Goal: Information Seeking & Learning: Learn about a topic

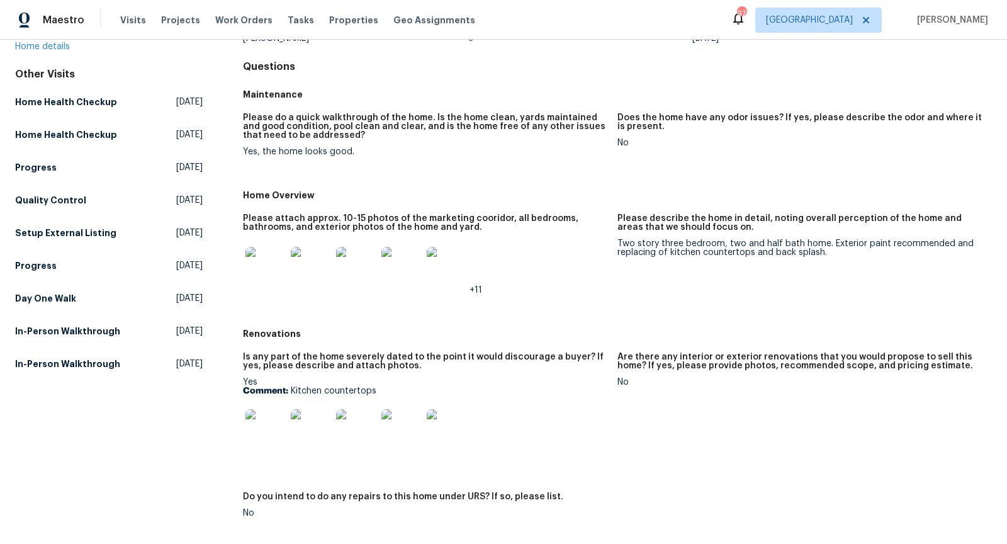
scroll to position [117, 0]
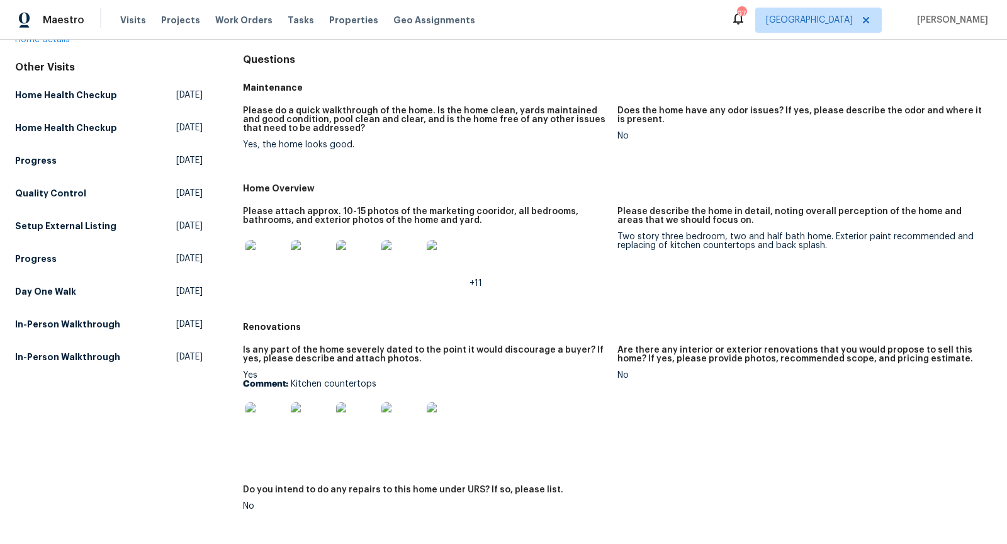
click at [315, 259] on img at bounding box center [311, 260] width 40 height 40
click at [252, 276] on img at bounding box center [265, 260] width 40 height 40
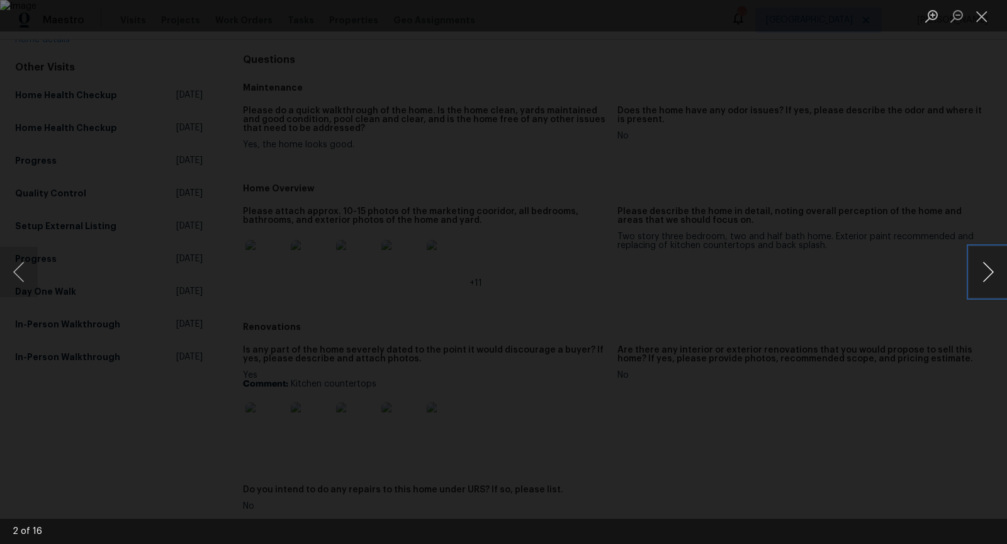
click at [984, 271] on button "Next image" at bounding box center [988, 272] width 38 height 50
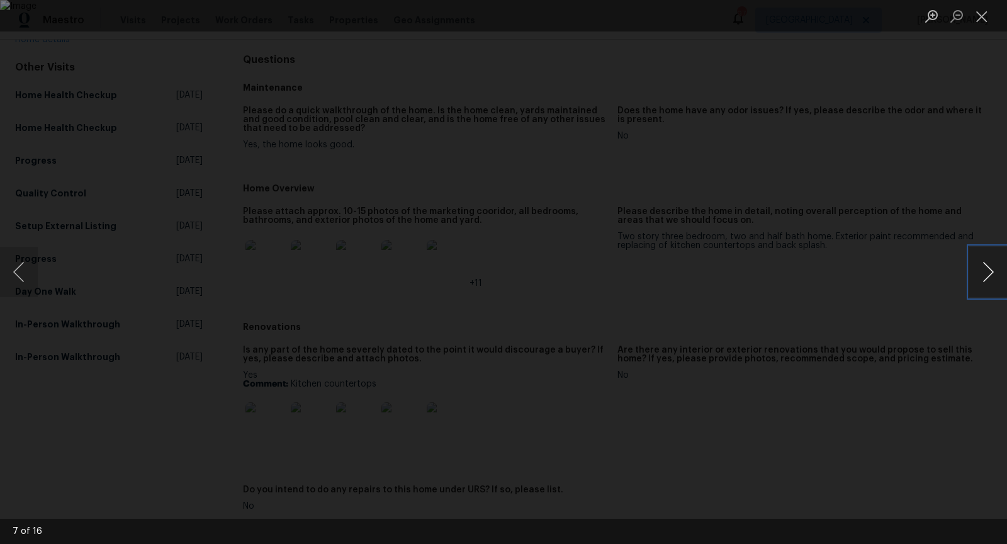
click at [992, 271] on button "Next image" at bounding box center [988, 272] width 38 height 50
click at [993, 271] on button "Next image" at bounding box center [988, 272] width 38 height 50
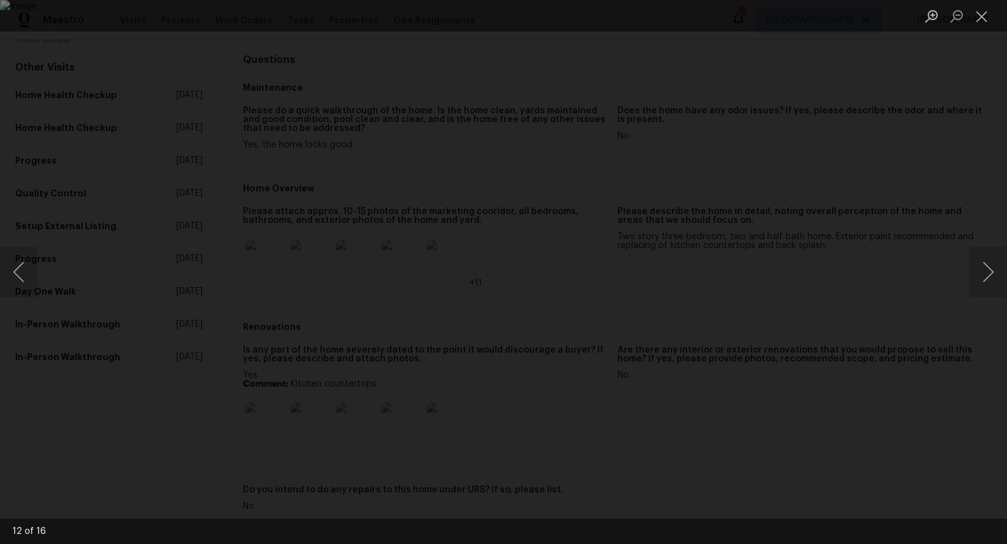
click at [52, 275] on div "Lightbox" at bounding box center [503, 272] width 1007 height 544
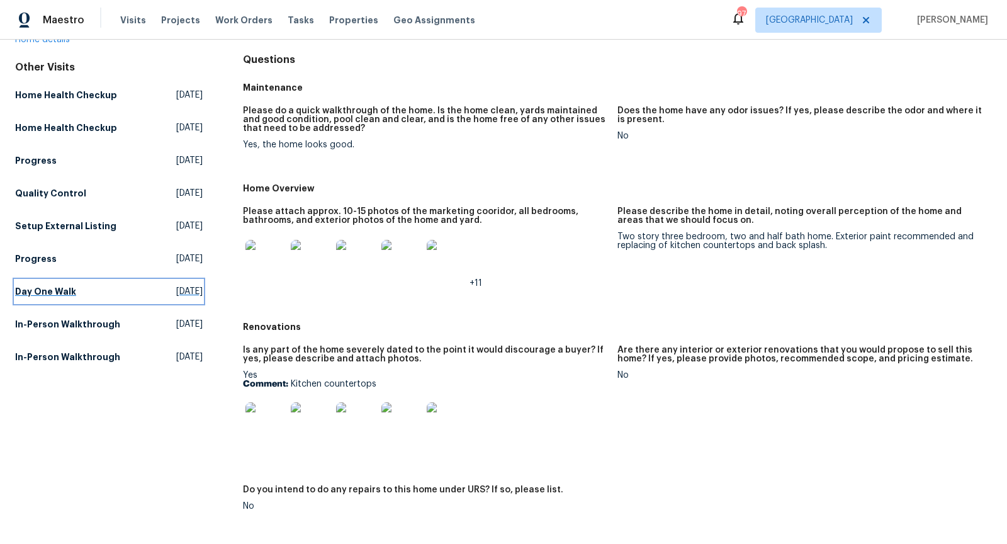
click at [26, 285] on h5 "Day One Walk" at bounding box center [45, 291] width 61 height 13
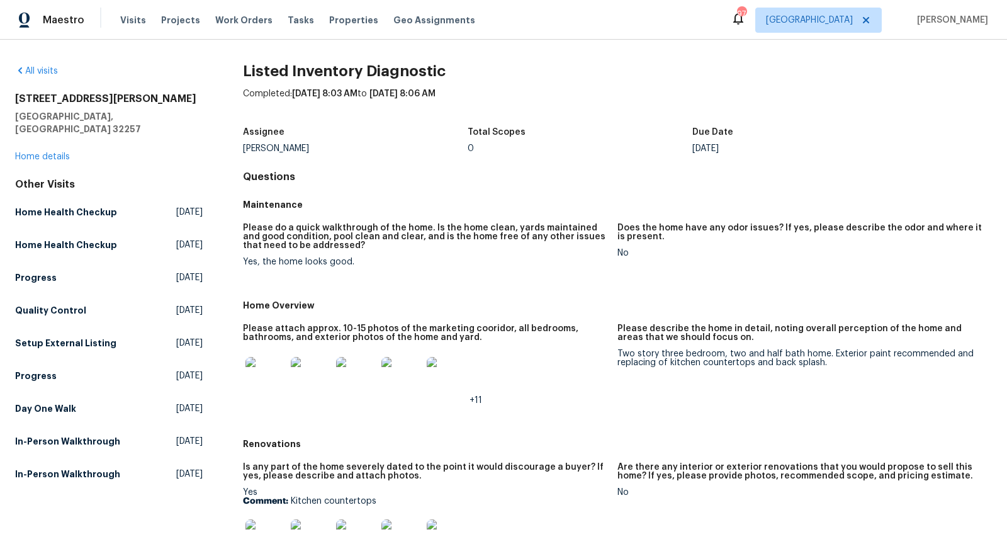
click at [266, 362] on img at bounding box center [265, 377] width 40 height 40
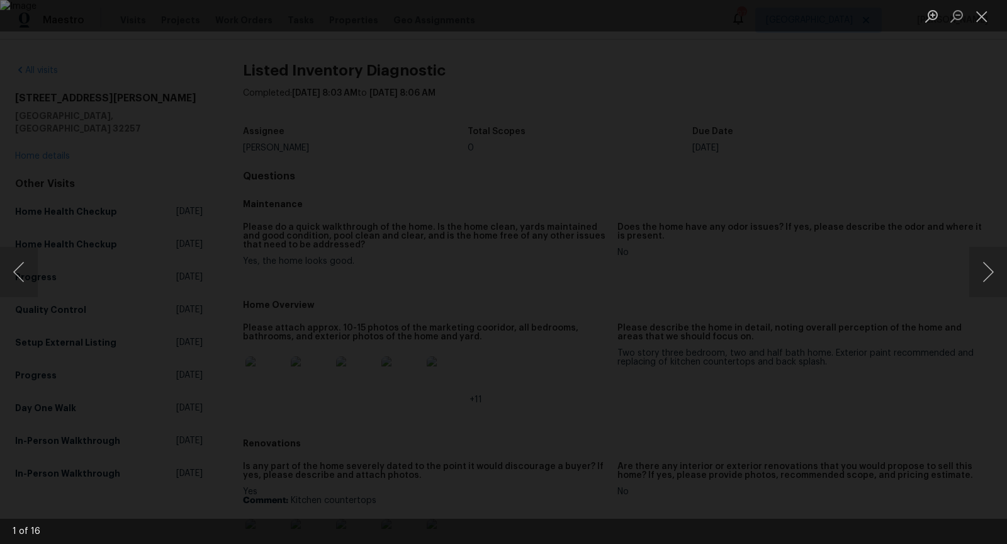
scroll to position [1, 0]
click at [990, 268] on button "Next image" at bounding box center [988, 272] width 38 height 50
click at [978, 276] on button "Next image" at bounding box center [988, 272] width 38 height 50
click at [987, 276] on button "Next image" at bounding box center [988, 272] width 38 height 50
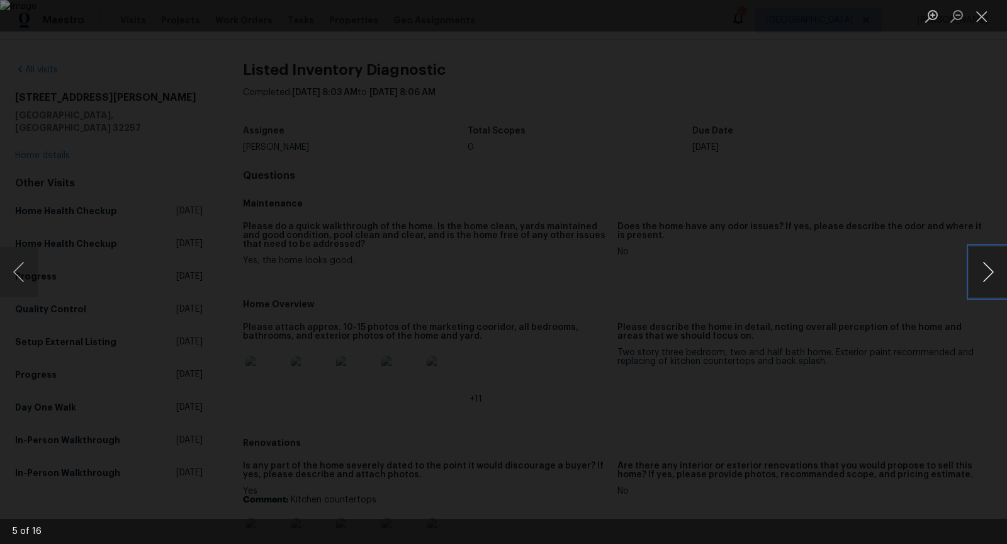
click at [987, 276] on button "Next image" at bounding box center [988, 272] width 38 height 50
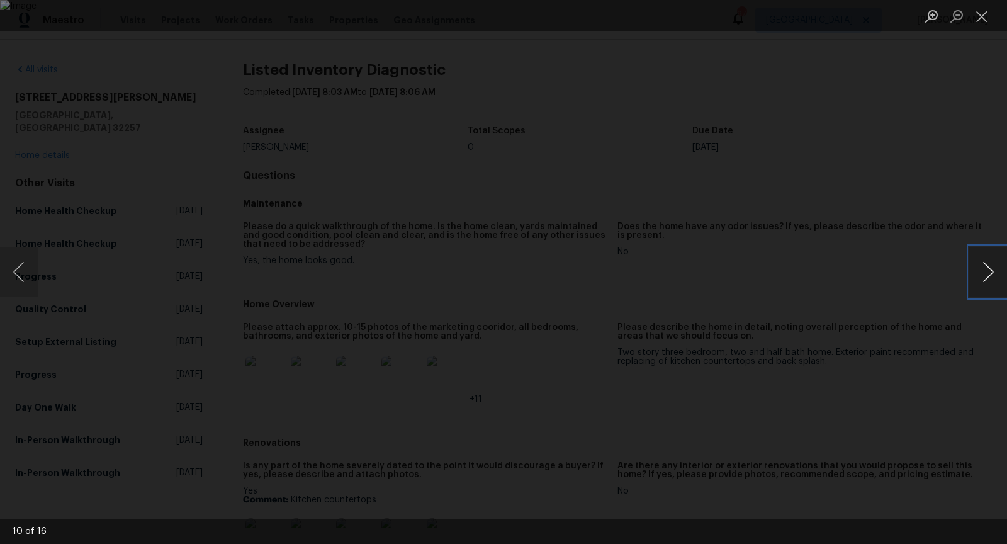
click at [987, 276] on button "Next image" at bounding box center [988, 272] width 38 height 50
click at [31, 278] on button "Previous image" at bounding box center [19, 272] width 38 height 50
click at [988, 263] on button "Next image" at bounding box center [988, 272] width 38 height 50
click at [989, 271] on button "Next image" at bounding box center [988, 272] width 38 height 50
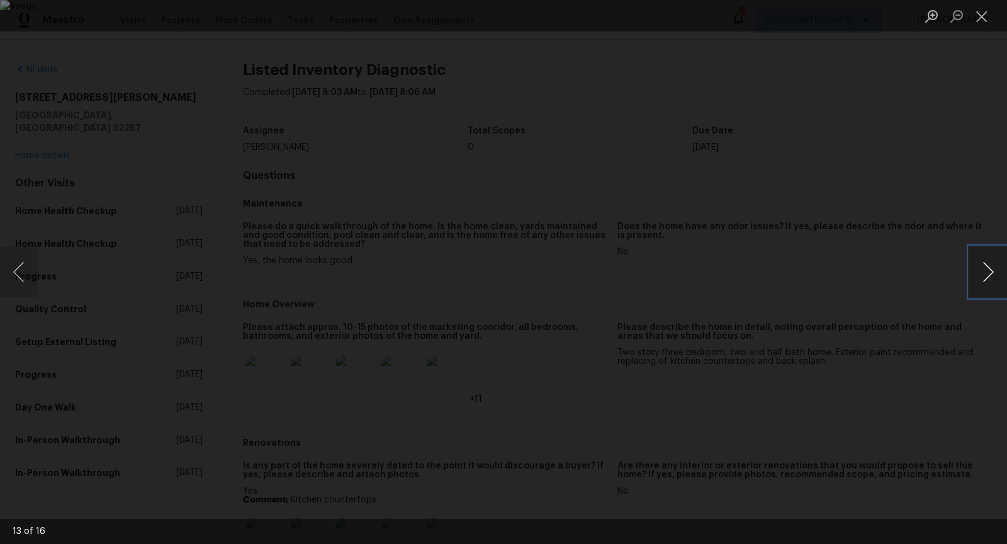
click at [989, 271] on button "Next image" at bounding box center [988, 272] width 38 height 50
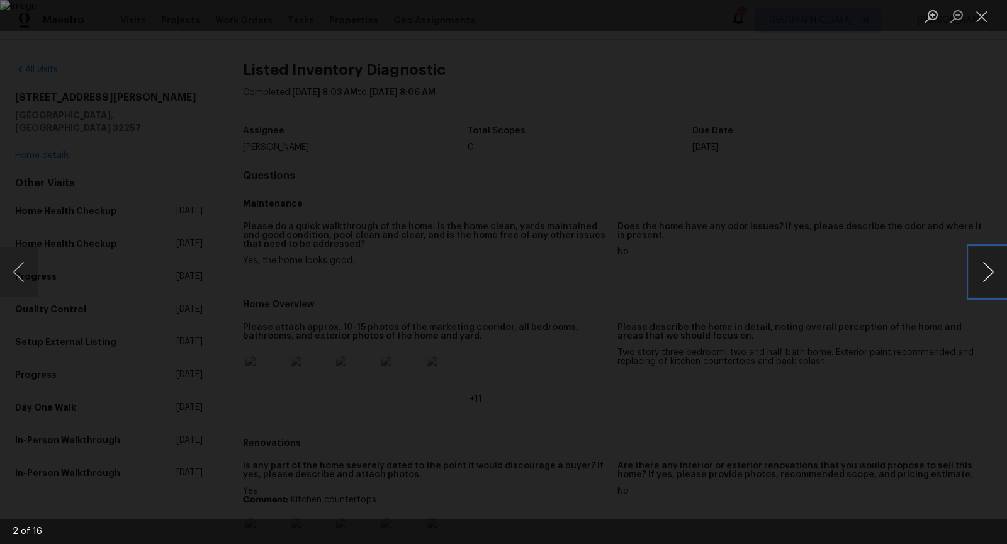
click at [989, 271] on button "Next image" at bounding box center [988, 272] width 38 height 50
click at [975, 194] on div "Lightbox" at bounding box center [503, 272] width 1007 height 544
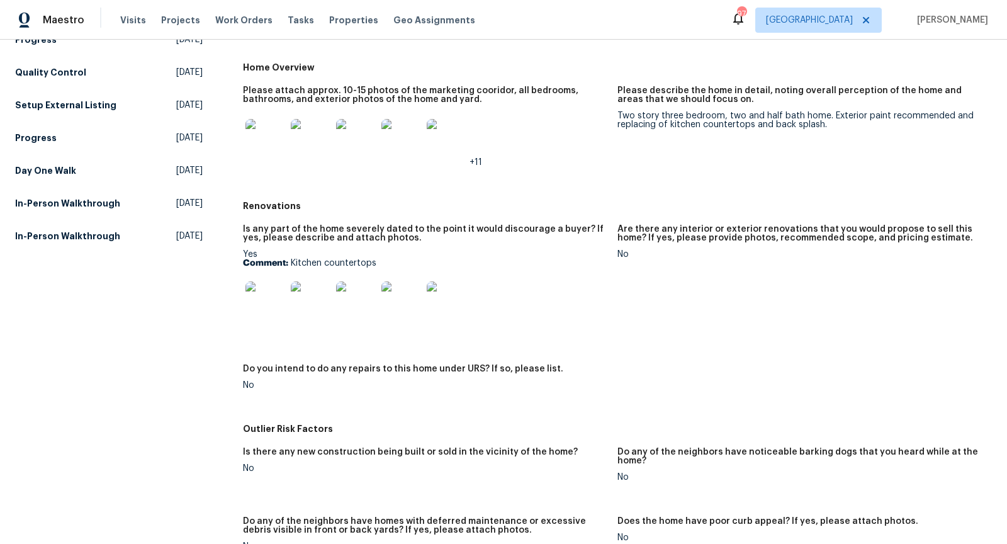
scroll to position [244, 0]
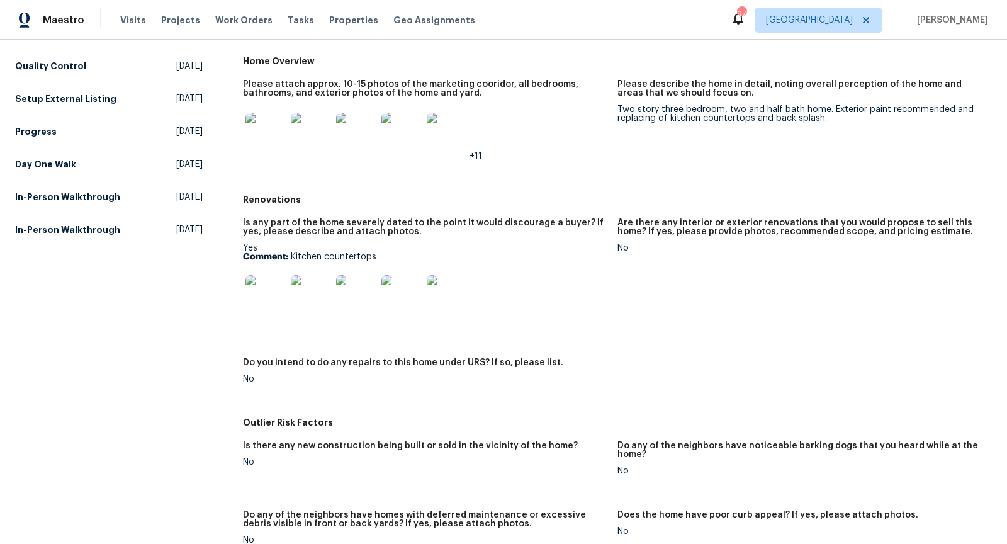
click at [251, 135] on img at bounding box center [265, 133] width 40 height 40
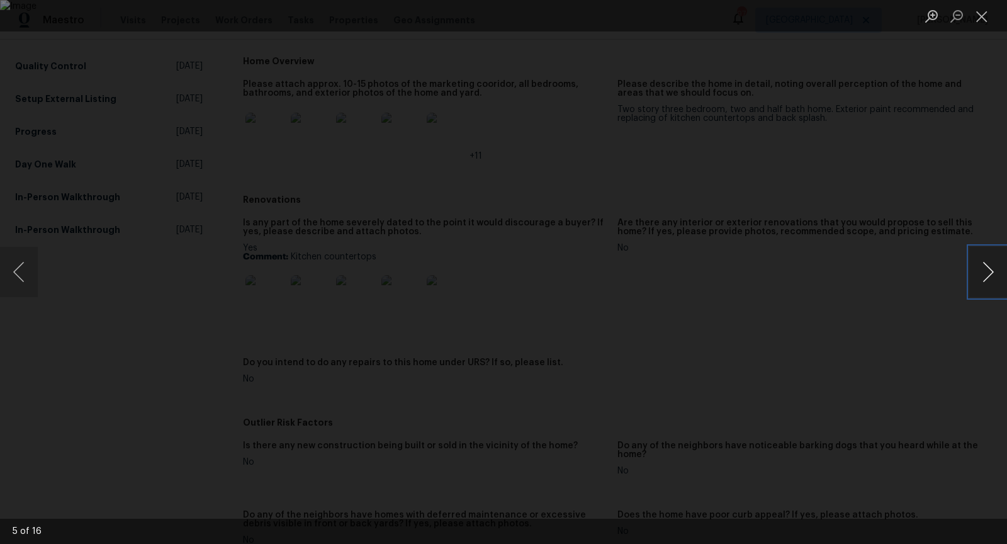
click at [985, 259] on button "Next image" at bounding box center [988, 272] width 38 height 50
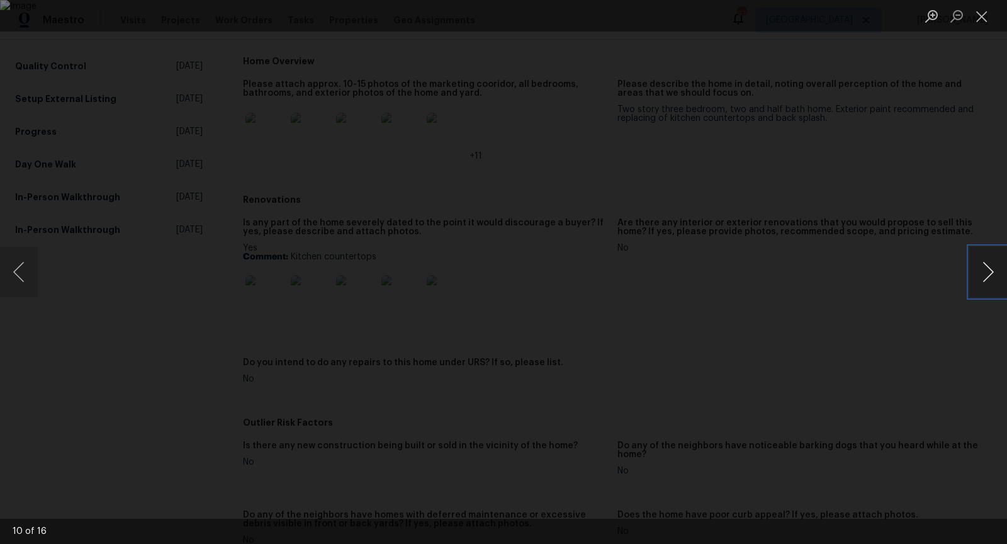
click at [985, 259] on button "Next image" at bounding box center [988, 272] width 38 height 50
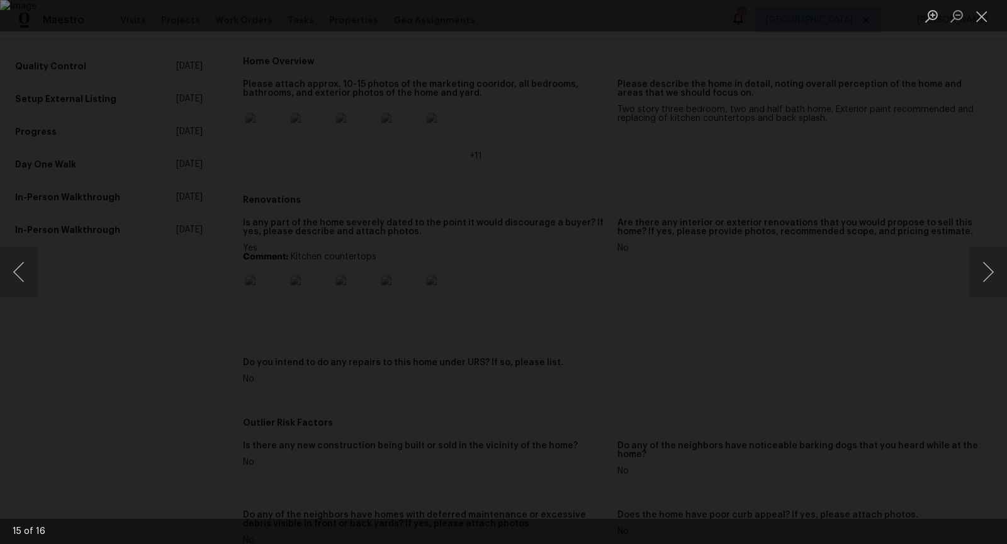
click at [982, 86] on div "Lightbox" at bounding box center [503, 272] width 1007 height 544
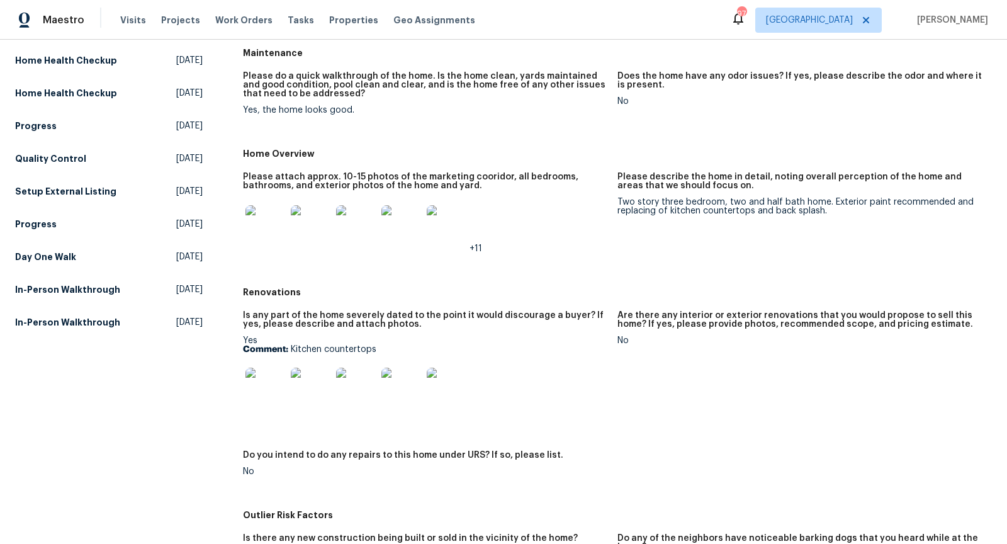
scroll to position [147, 0]
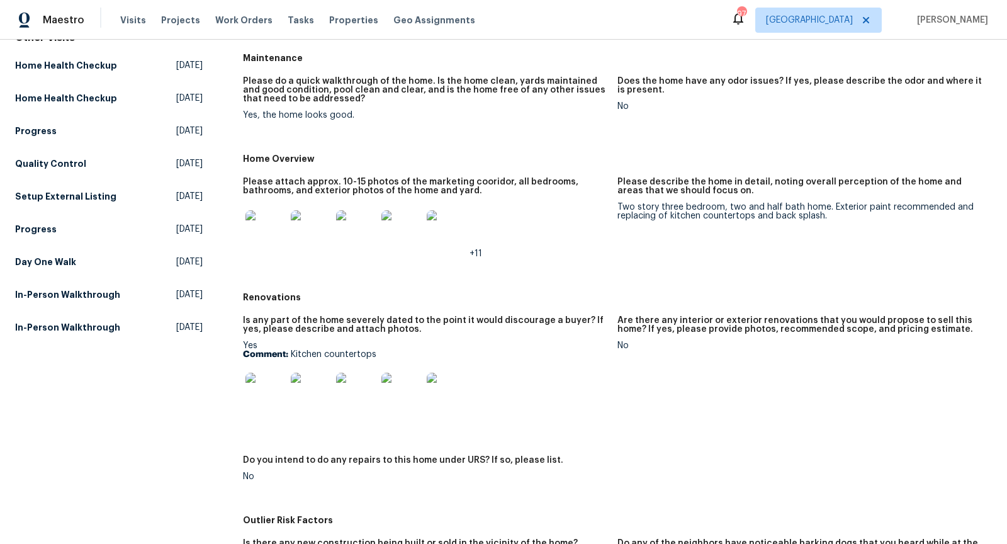
click at [261, 230] on img at bounding box center [265, 230] width 40 height 40
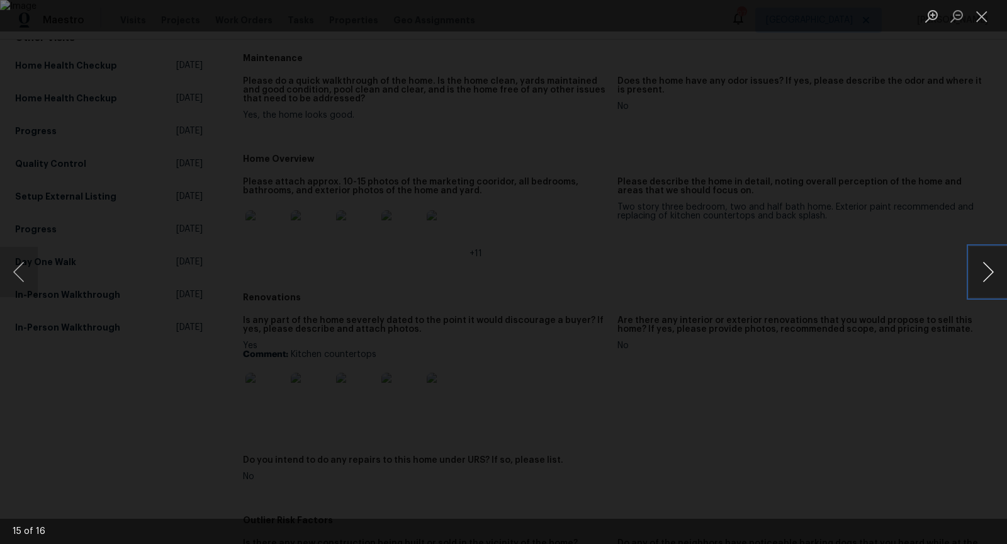
click at [989, 272] on button "Next image" at bounding box center [988, 272] width 38 height 50
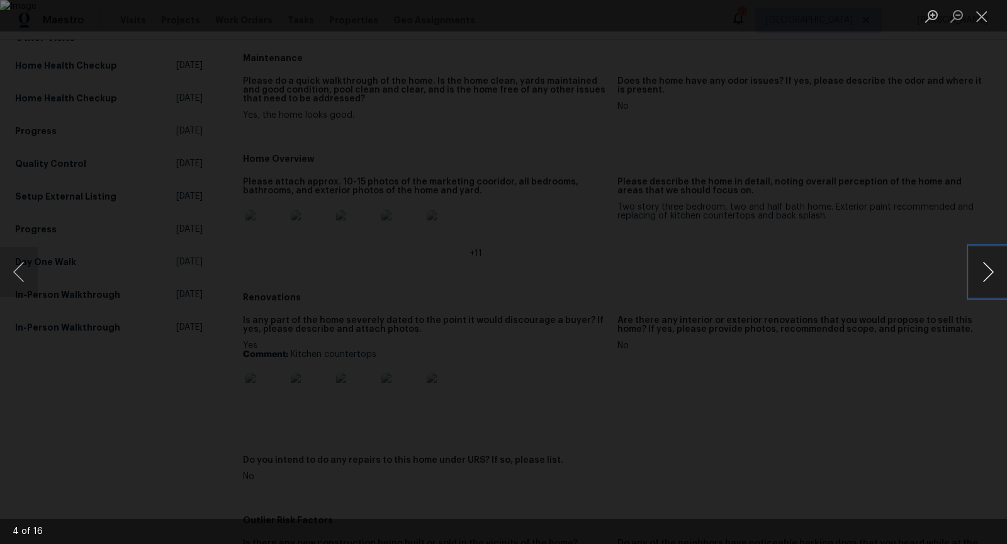
click at [984, 259] on button "Next image" at bounding box center [988, 272] width 38 height 50
click at [983, 260] on button "Next image" at bounding box center [988, 272] width 38 height 50
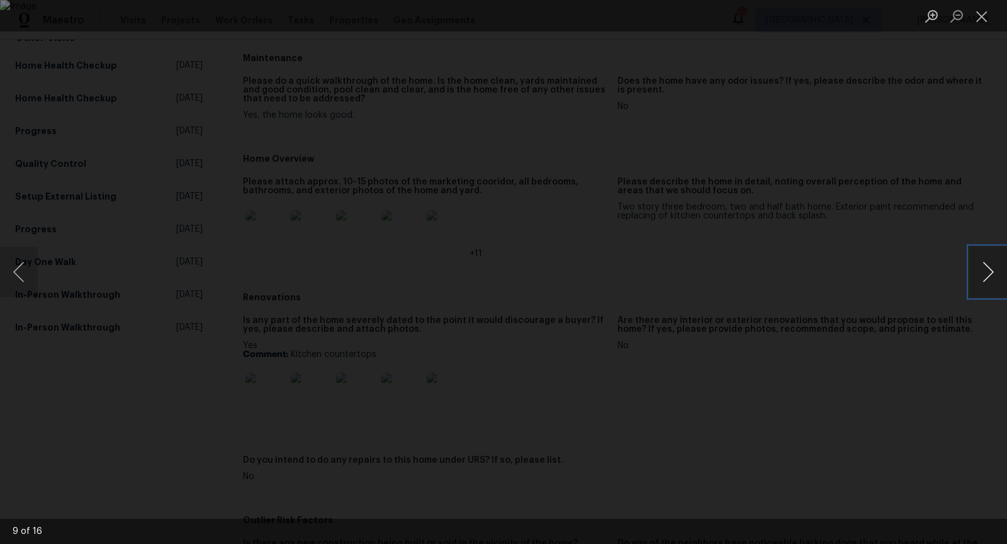
click at [983, 260] on button "Next image" at bounding box center [988, 272] width 38 height 50
click at [25, 278] on button "Previous image" at bounding box center [19, 272] width 38 height 50
click at [31, 280] on button "Previous image" at bounding box center [19, 272] width 38 height 50
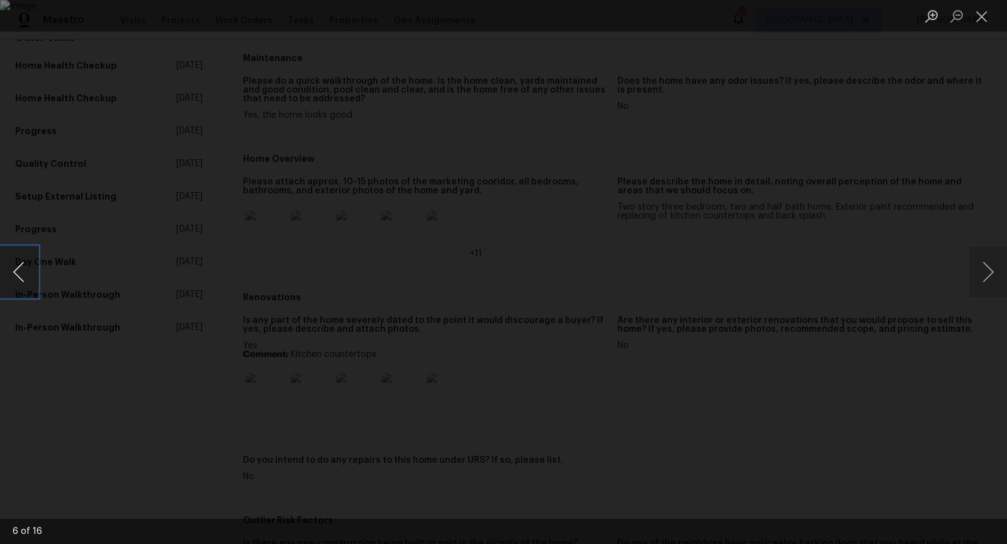
click at [31, 280] on button "Previous image" at bounding box center [19, 272] width 38 height 50
click at [982, 273] on button "Next image" at bounding box center [988, 272] width 38 height 50
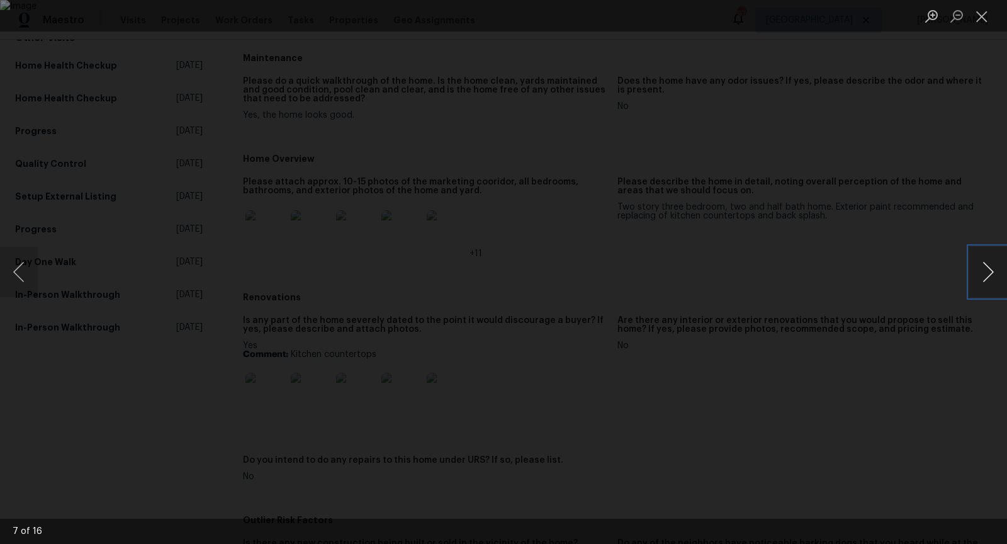
click at [982, 273] on button "Next image" at bounding box center [988, 272] width 38 height 50
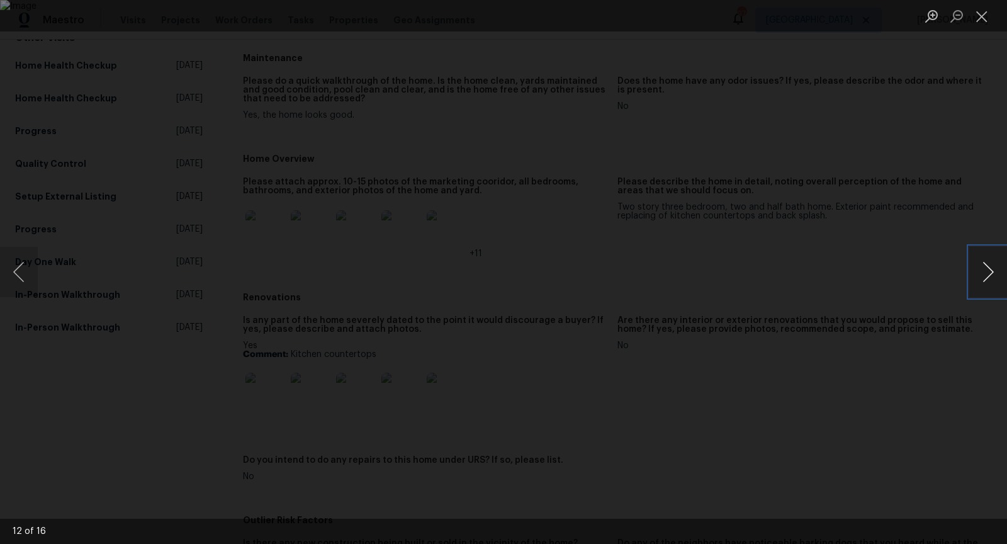
click at [1005, 269] on button "Next image" at bounding box center [988, 272] width 38 height 50
click at [997, 268] on button "Next image" at bounding box center [988, 272] width 38 height 50
click at [947, 258] on div "Lightbox" at bounding box center [503, 272] width 1007 height 544
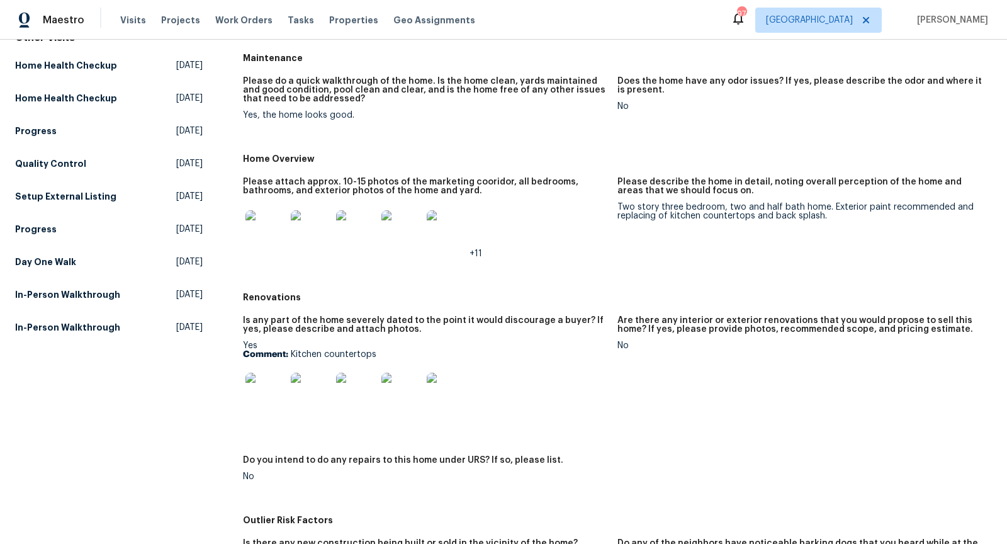
click at [410, 233] on img at bounding box center [401, 230] width 40 height 40
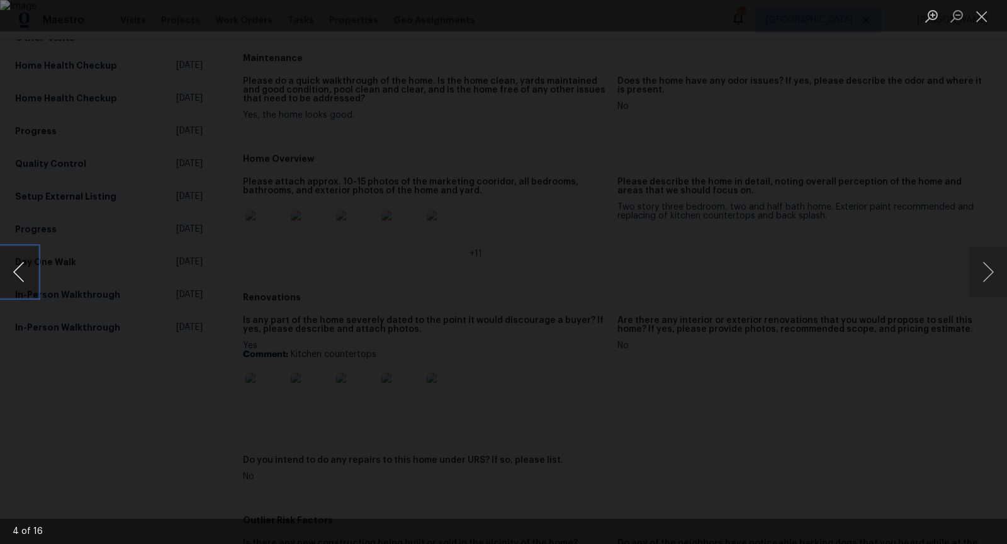
click at [28, 271] on button "Previous image" at bounding box center [19, 272] width 38 height 50
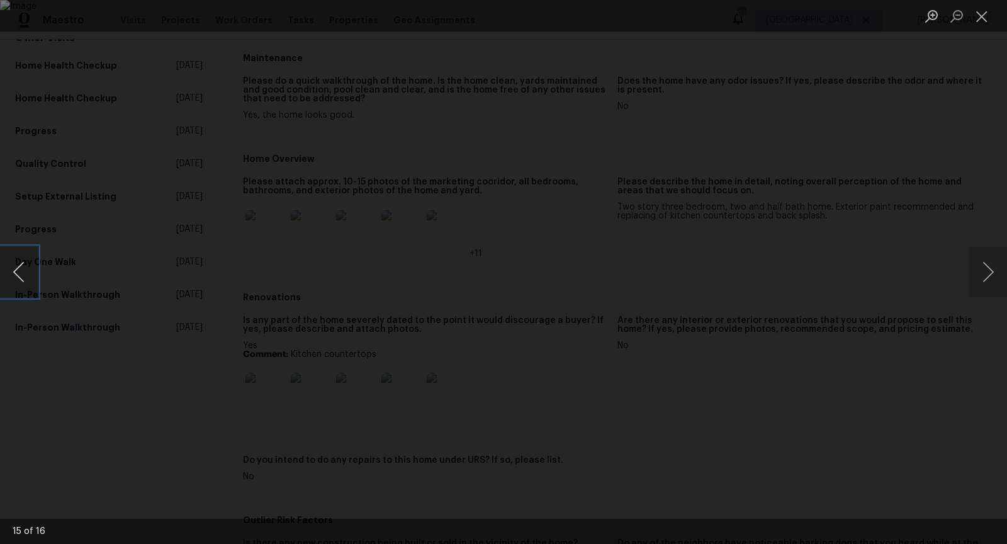
click at [28, 271] on button "Previous image" at bounding box center [19, 272] width 38 height 50
click at [30, 267] on button "Previous image" at bounding box center [19, 272] width 38 height 50
click at [896, 172] on div "Lightbox" at bounding box center [503, 272] width 1007 height 544
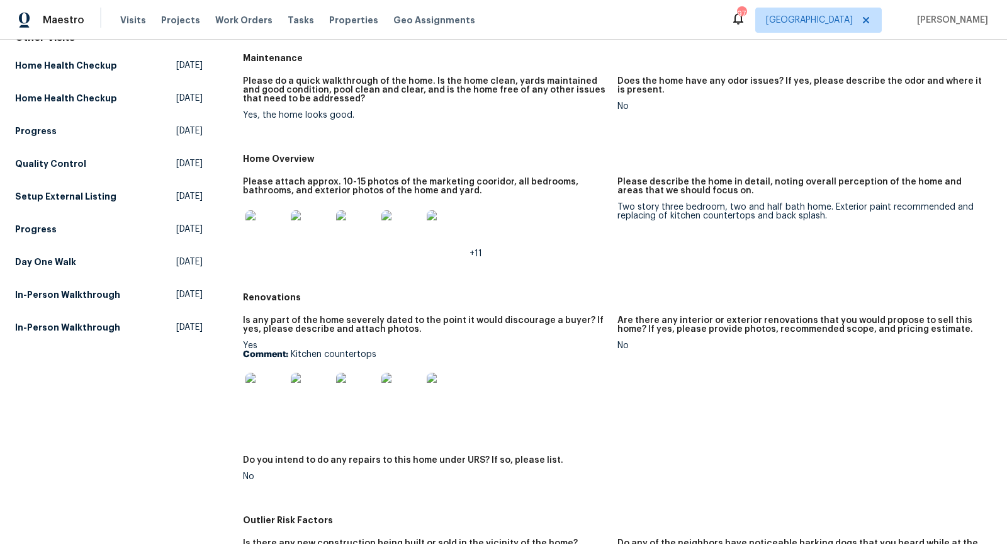
click at [447, 226] on img at bounding box center [447, 230] width 40 height 40
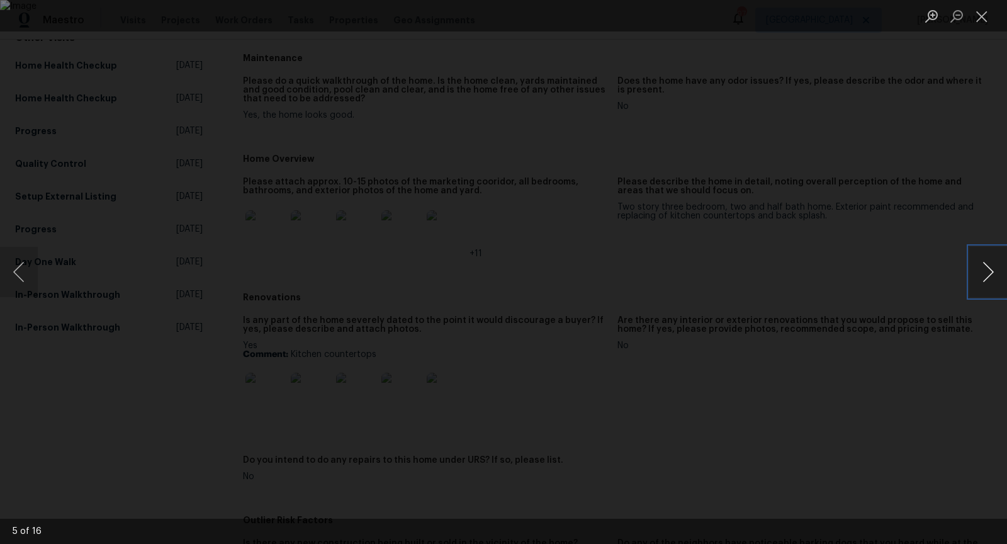
click at [989, 261] on button "Next image" at bounding box center [988, 272] width 38 height 50
click at [989, 266] on button "Next image" at bounding box center [988, 272] width 38 height 50
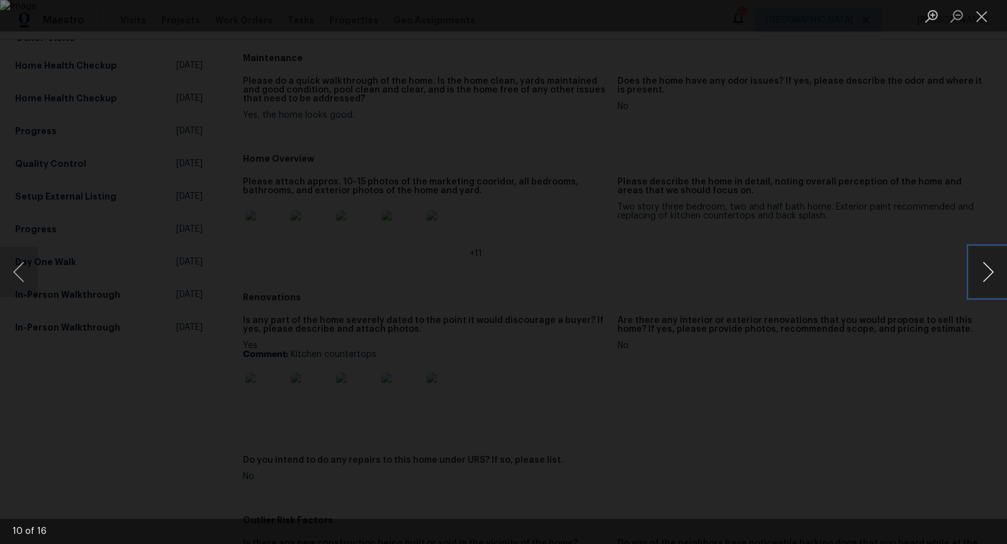
click at [989, 266] on button "Next image" at bounding box center [988, 272] width 38 height 50
